Goal: Information Seeking & Learning: Understand process/instructions

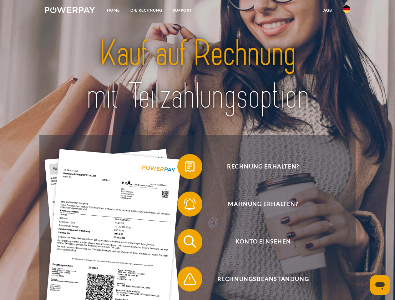
click at [70, 11] on img at bounding box center [70, 10] width 50 height 6
click at [347, 11] on img at bounding box center [347, 9] width 8 height 8
click at [328, 10] on link "agb" at bounding box center [327, 10] width 19 height 11
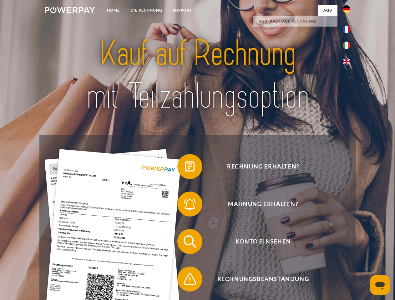
click at [185, 168] on span at bounding box center [180, 166] width 31 height 31
click at [185, 206] on span at bounding box center [180, 204] width 31 height 31
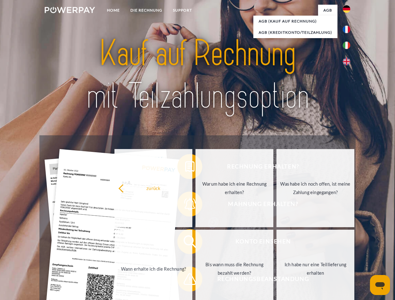
click at [196, 243] on link "Bis wann muss die Rechnung bezahlt werden?" at bounding box center [235, 269] width 78 height 78
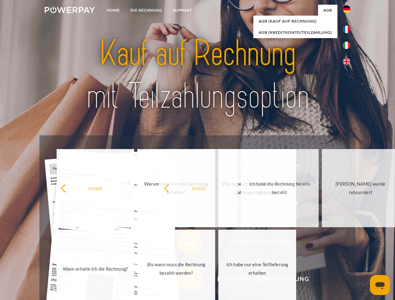
click at [185, 281] on span at bounding box center [180, 279] width 31 height 31
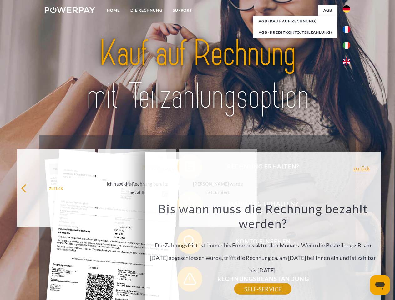
click at [380, 285] on icon "Messaging-Fenster öffnen" at bounding box center [379, 287] width 9 height 8
